Goal: Task Accomplishment & Management: Complete application form

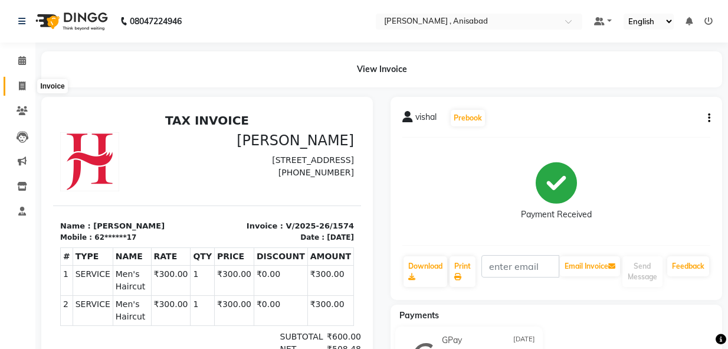
click at [30, 87] on span at bounding box center [22, 87] width 21 height 14
select select "service"
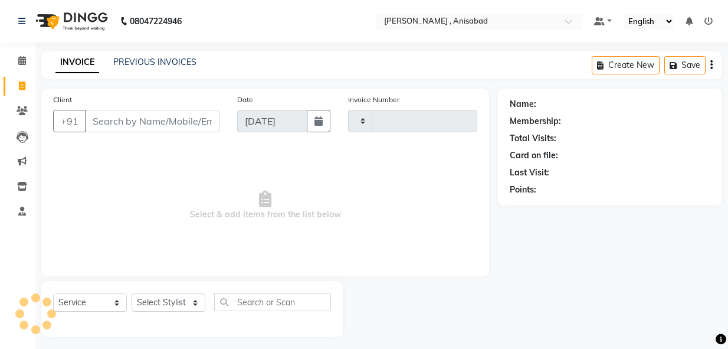
scroll to position [6, 0]
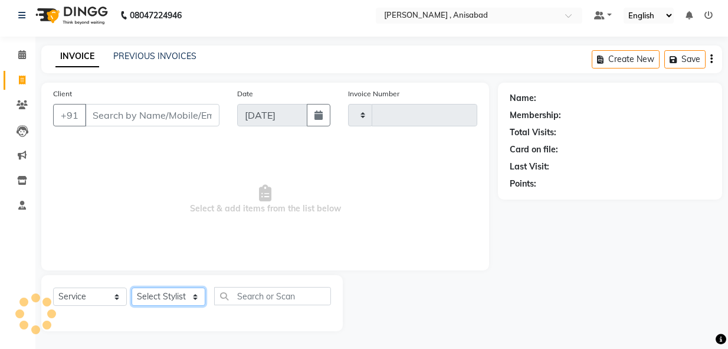
click at [199, 293] on select "Select Stylist" at bounding box center [169, 296] width 74 height 18
click at [198, 293] on select "Select Stylist" at bounding box center [169, 296] width 74 height 18
click at [198, 294] on select "Select Stylist" at bounding box center [169, 296] width 74 height 18
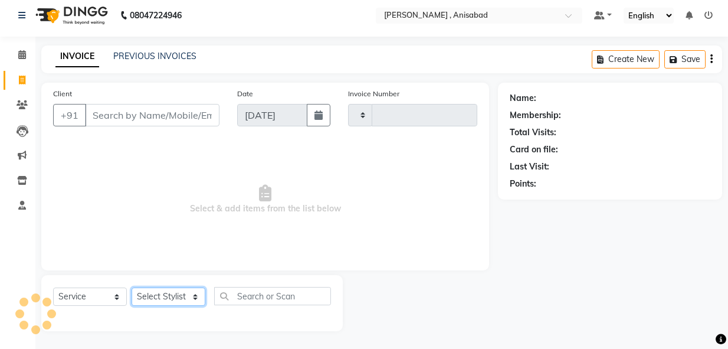
click at [198, 294] on select "Select Stylist" at bounding box center [169, 296] width 74 height 18
type input "1575"
click at [198, 294] on select "Select Stylist" at bounding box center [169, 296] width 74 height 18
select select "6967"
click at [198, 294] on select "Select Stylist" at bounding box center [169, 296] width 74 height 18
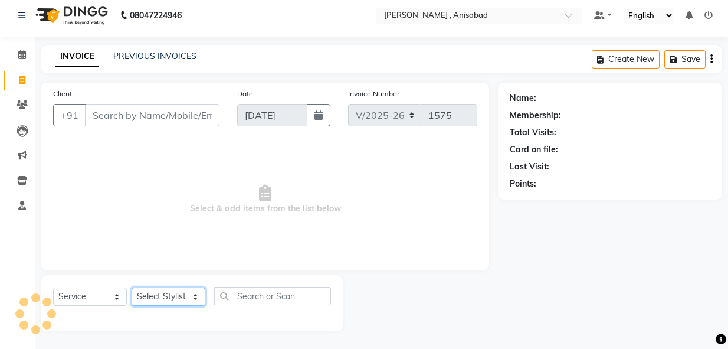
click at [198, 294] on select "Select Stylist" at bounding box center [169, 296] width 74 height 18
click at [198, 294] on select "Select Stylist ANIMA SINGH md [PERSON_NAME] [PERSON_NAME] [PERSON_NAME]" at bounding box center [169, 296] width 74 height 18
click at [194, 299] on select "Select Stylist ANIMA SINGH md [PERSON_NAME] [PERSON_NAME] [PERSON_NAME]" at bounding box center [169, 296] width 74 height 18
select select "55248"
click at [132, 287] on select "Select Stylist ANIMA SINGH md [PERSON_NAME] [PERSON_NAME] [PERSON_NAME]" at bounding box center [169, 296] width 74 height 18
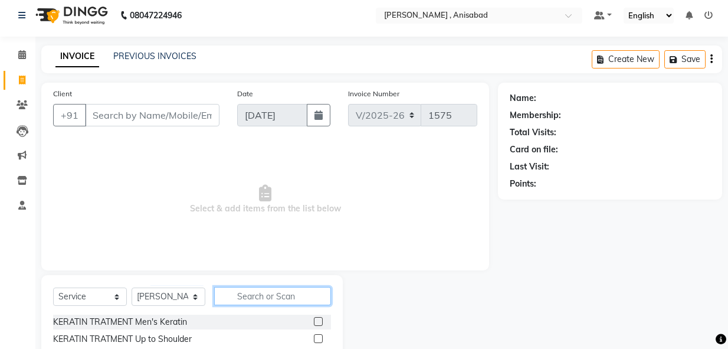
click at [256, 291] on input "text" at bounding box center [272, 296] width 117 height 18
type input "hair"
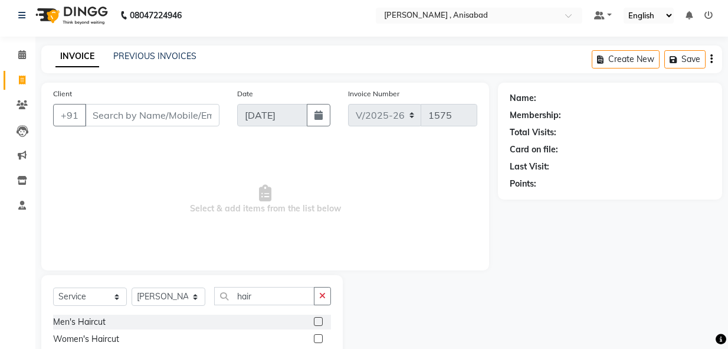
click at [314, 321] on label at bounding box center [318, 321] width 9 height 9
click at [314, 321] on input "checkbox" at bounding box center [318, 322] width 8 height 8
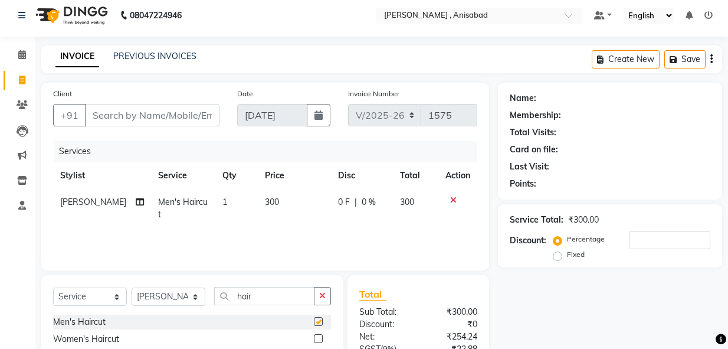
checkbox input "false"
click at [152, 113] on input "Client" at bounding box center [152, 115] width 135 height 22
type input "8"
type input "0"
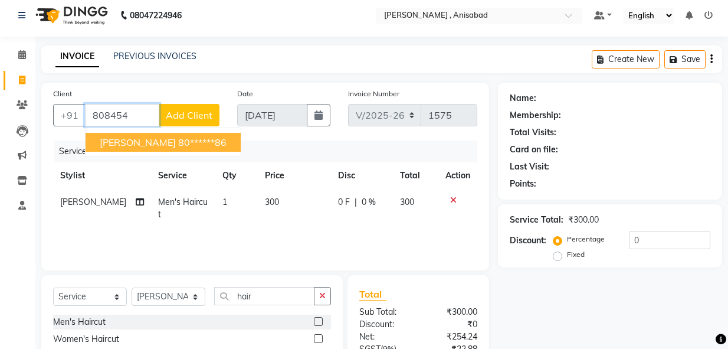
click at [153, 148] on button "[PERSON_NAME] 80******86" at bounding box center [163, 142] width 155 height 19
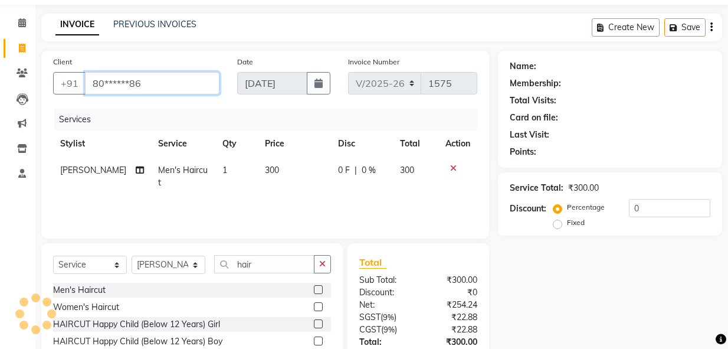
type input "80******86"
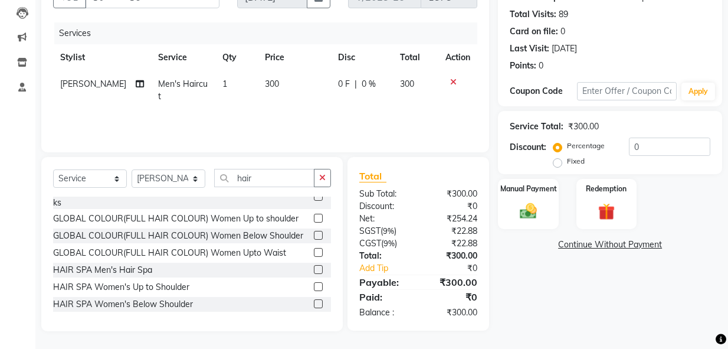
scroll to position [261, 0]
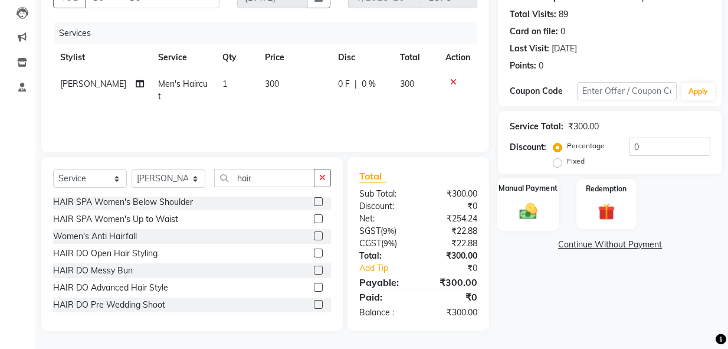
click at [526, 212] on img at bounding box center [528, 211] width 29 height 20
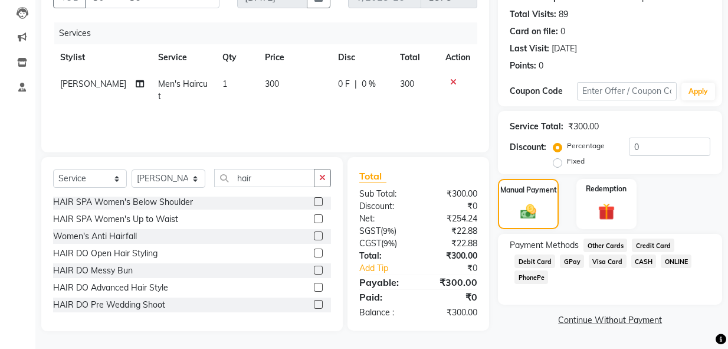
click at [640, 261] on span "CASH" at bounding box center [643, 261] width 25 height 14
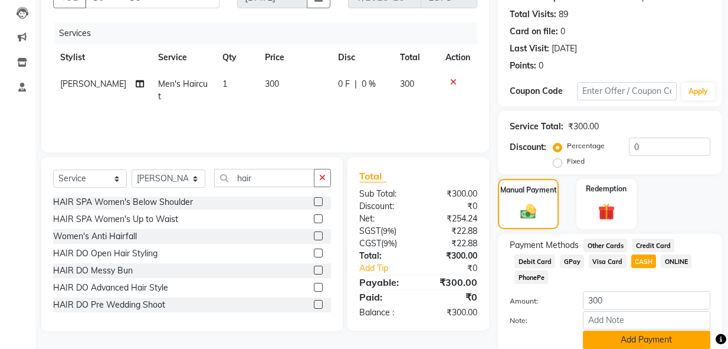
click at [637, 340] on button "Add Payment" at bounding box center [646, 339] width 127 height 18
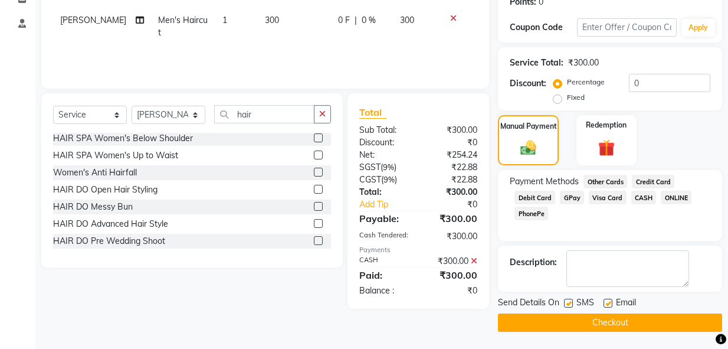
scroll to position [188, 0]
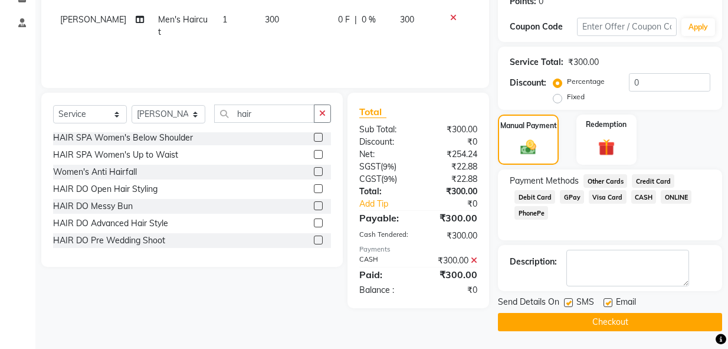
click at [630, 329] on button "Checkout" at bounding box center [610, 322] width 224 height 18
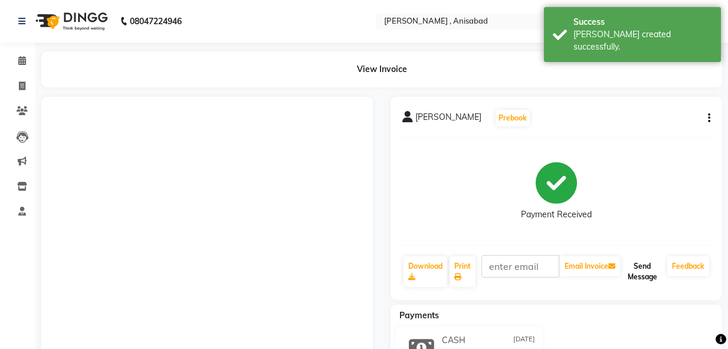
click at [641, 274] on button "Send Message" at bounding box center [643, 271] width 40 height 31
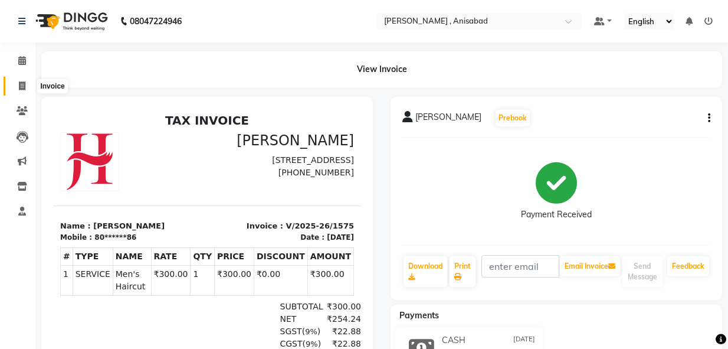
click at [19, 84] on icon at bounding box center [22, 85] width 6 height 9
select select "service"
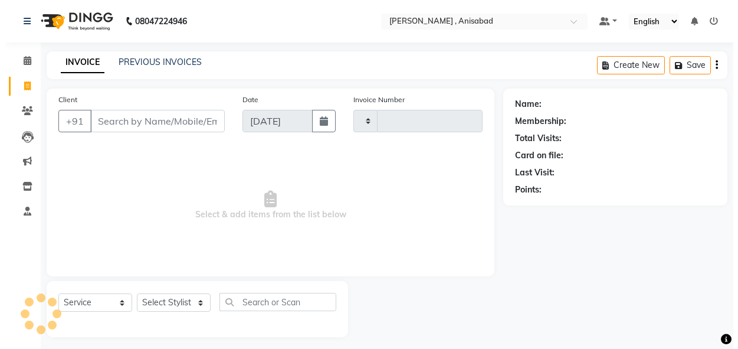
scroll to position [6, 0]
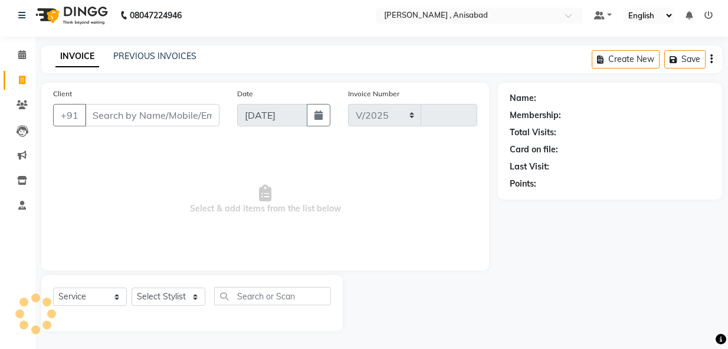
select select "6967"
type input "1576"
click at [192, 299] on select "Select Stylist ANIMA SINGH md [PERSON_NAME] [PERSON_NAME] [PERSON_NAME]" at bounding box center [169, 296] width 74 height 18
select select "61627"
click at [132, 287] on select "Select Stylist ANIMA SINGH md [PERSON_NAME] [PERSON_NAME] [PERSON_NAME]" at bounding box center [169, 296] width 74 height 18
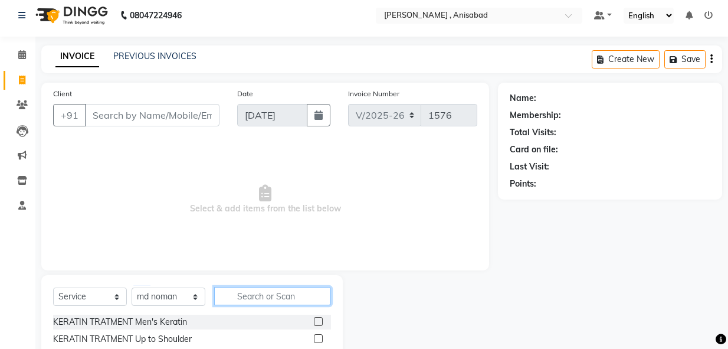
click at [246, 297] on input "text" at bounding box center [272, 296] width 117 height 18
type input "hair"
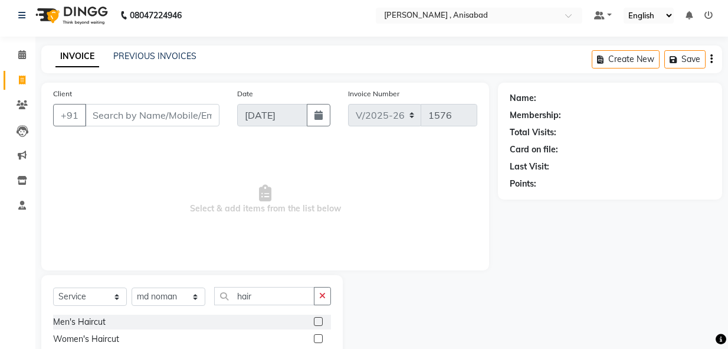
click at [314, 322] on label at bounding box center [318, 321] width 9 height 9
click at [314, 322] on input "checkbox" at bounding box center [318, 322] width 8 height 8
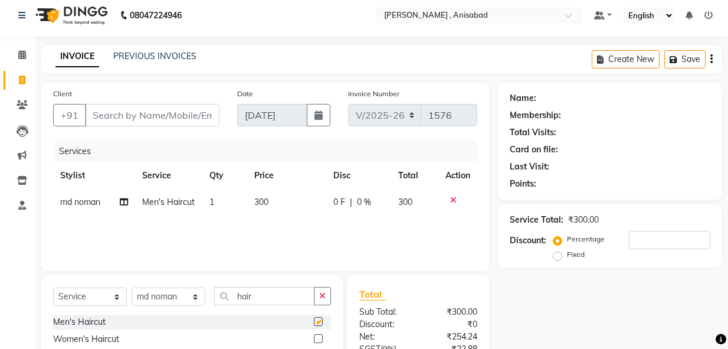
checkbox input "false"
click at [185, 112] on input "Client" at bounding box center [152, 115] width 135 height 22
type input "8"
type input "0"
type input "8"
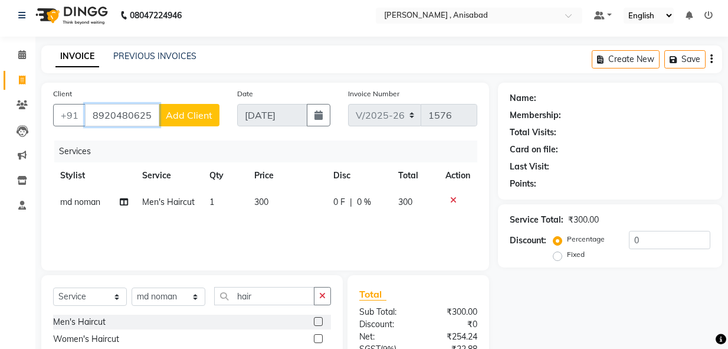
type input "8920480625"
click at [204, 119] on span "Add Client" at bounding box center [189, 115] width 47 height 12
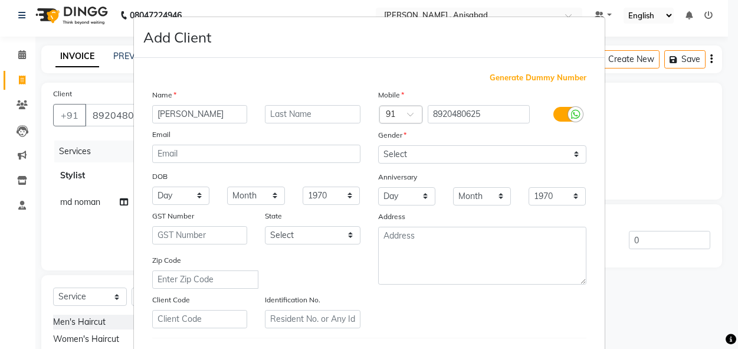
type input "[PERSON_NAME]"
click at [436, 138] on div "Gender" at bounding box center [482, 137] width 226 height 17
click at [530, 156] on select "Select [DEMOGRAPHIC_DATA] [DEMOGRAPHIC_DATA] Other Prefer Not To Say" at bounding box center [482, 154] width 208 height 18
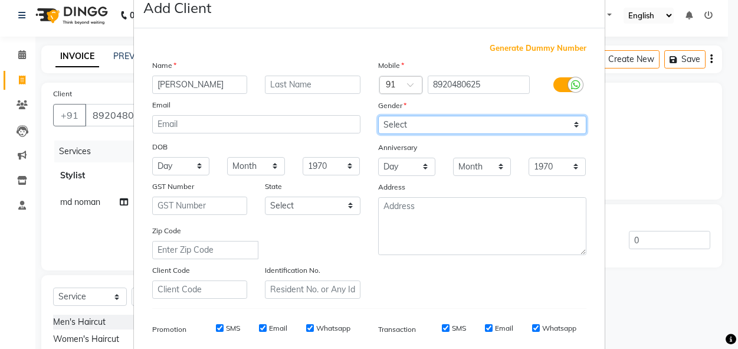
scroll to position [0, 0]
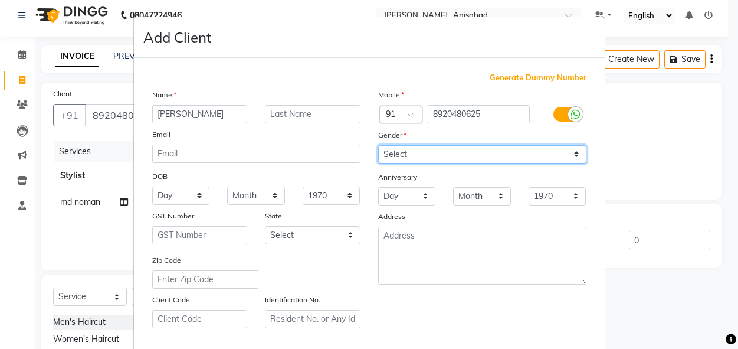
click at [532, 155] on select "Select [DEMOGRAPHIC_DATA] [DEMOGRAPHIC_DATA] Other Prefer Not To Say" at bounding box center [482, 154] width 208 height 18
select select "[DEMOGRAPHIC_DATA]"
click at [378, 145] on select "Select [DEMOGRAPHIC_DATA] [DEMOGRAPHIC_DATA] Other Prefer Not To Say" at bounding box center [482, 154] width 208 height 18
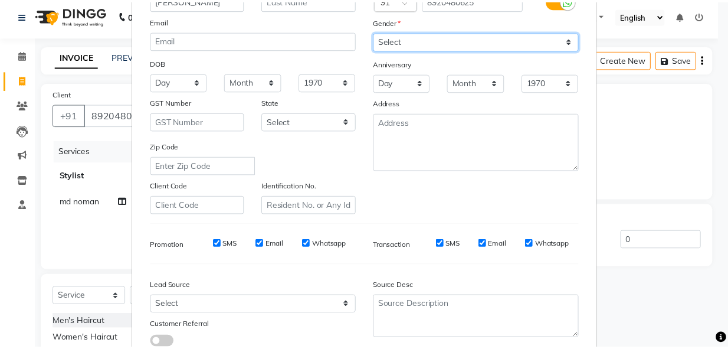
scroll to position [196, 0]
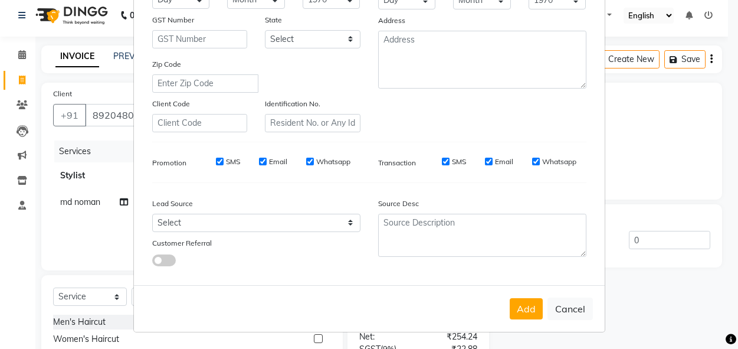
click at [493, 307] on div "Add Cancel" at bounding box center [369, 308] width 471 height 47
drag, startPoint x: 519, startPoint y: 316, endPoint x: 512, endPoint y: 305, distance: 13.0
click at [518, 310] on button "Add" at bounding box center [526, 308] width 33 height 21
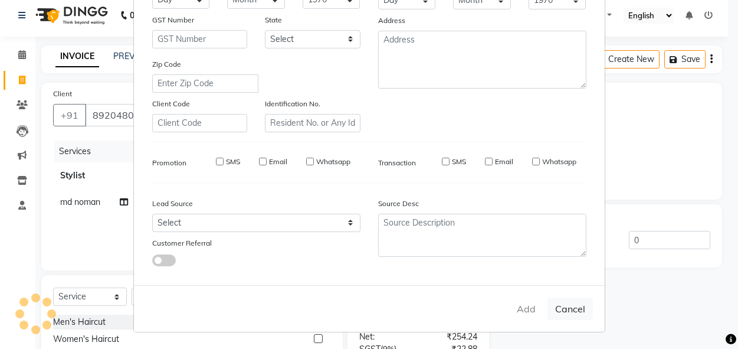
type input "89******25"
select select
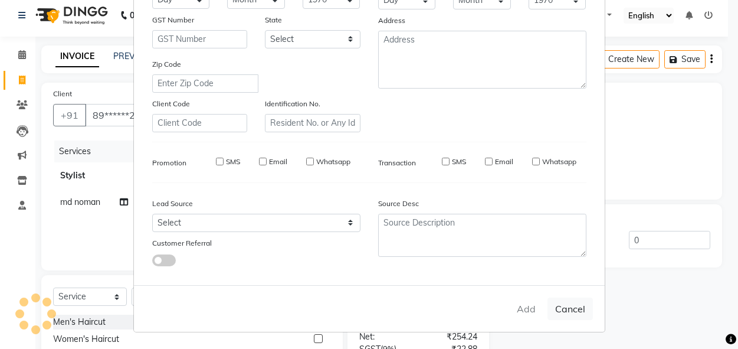
select select
checkbox input "false"
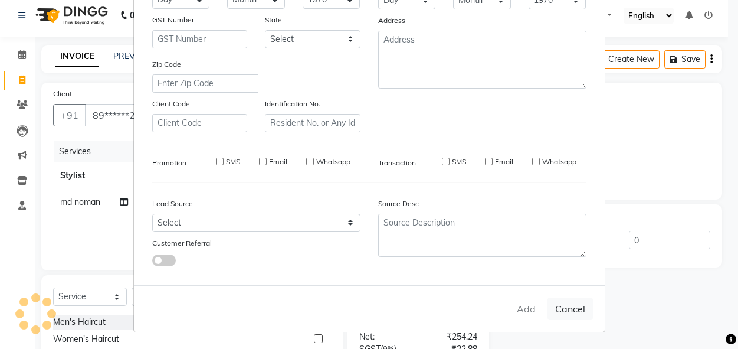
checkbox input "false"
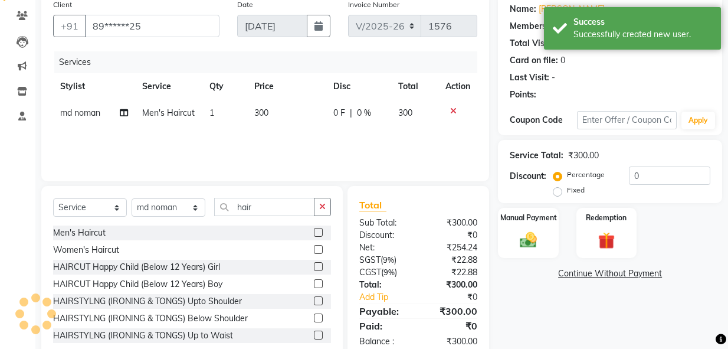
scroll to position [124, 0]
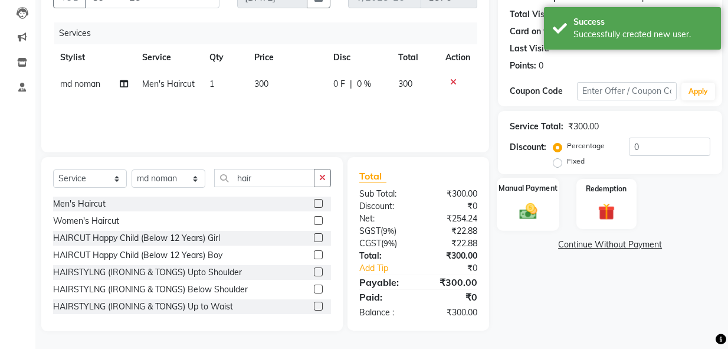
click at [531, 213] on img at bounding box center [528, 211] width 29 height 20
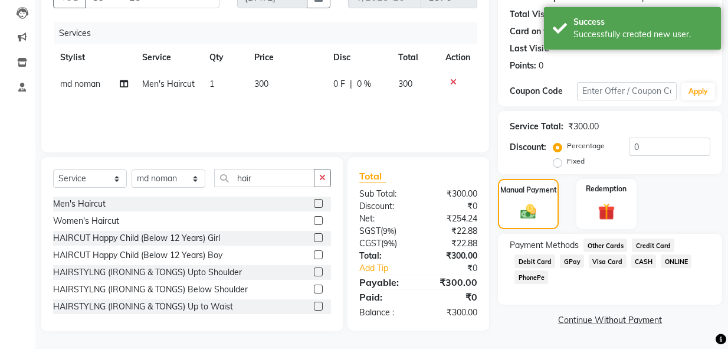
click at [569, 262] on span "GPay" at bounding box center [572, 261] width 24 height 14
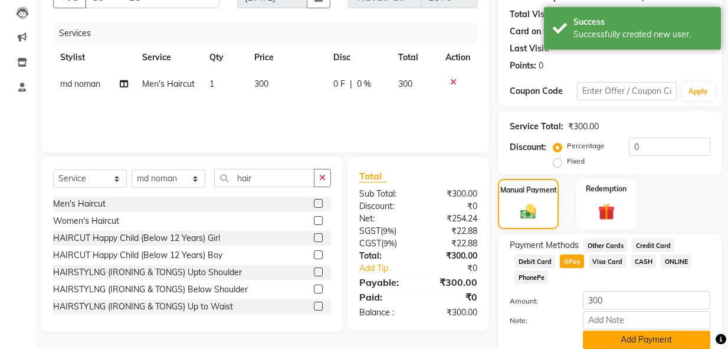
click at [610, 335] on button "Add Payment" at bounding box center [646, 339] width 127 height 18
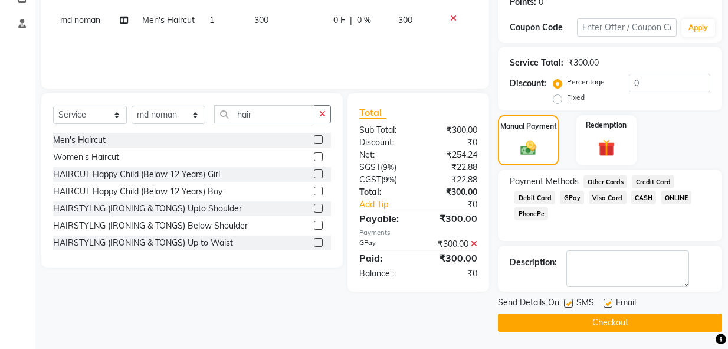
scroll to position [188, 0]
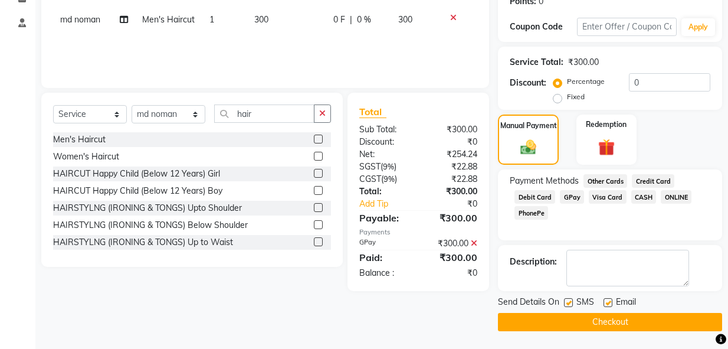
click at [613, 325] on button "Checkout" at bounding box center [610, 322] width 224 height 18
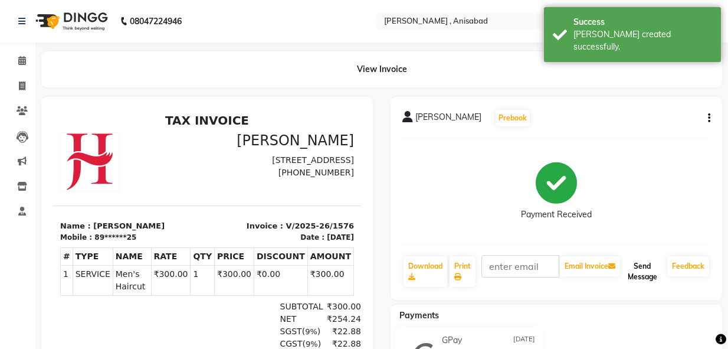
click at [638, 276] on button "Send Message" at bounding box center [643, 271] width 40 height 31
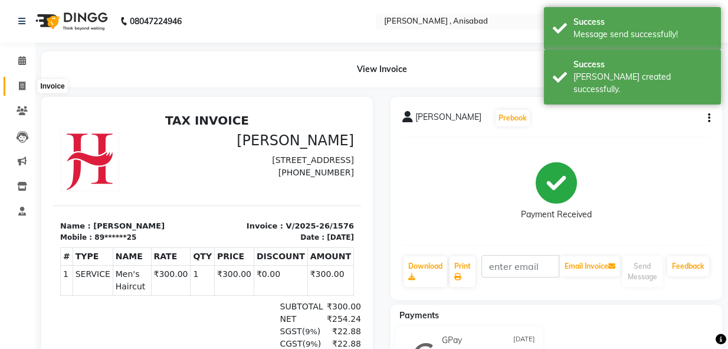
click at [24, 87] on icon at bounding box center [22, 85] width 6 height 9
select select "service"
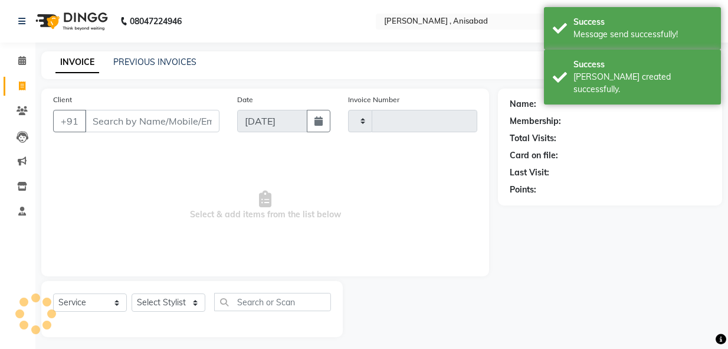
scroll to position [6, 0]
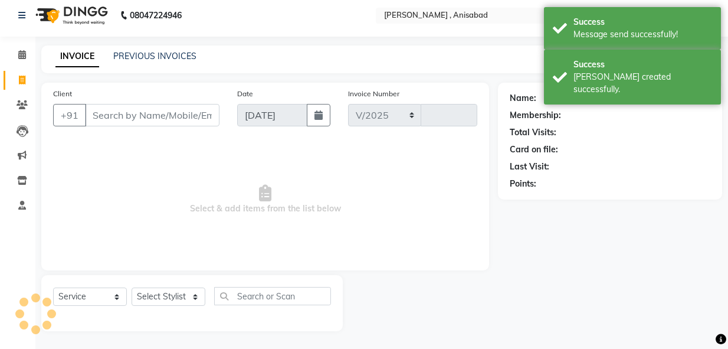
select select "6967"
type input "1577"
